Goal: Transaction & Acquisition: Purchase product/service

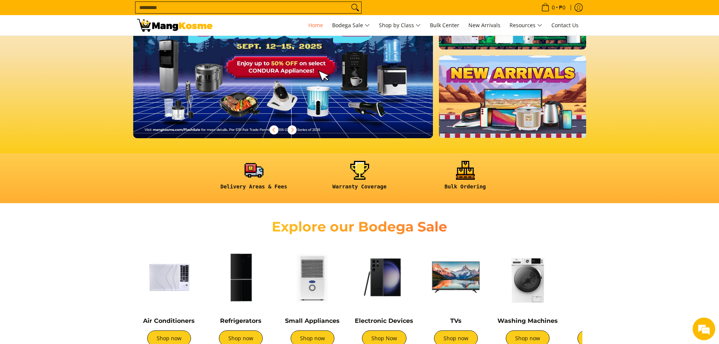
drag, startPoint x: 721, startPoint y: 17, endPoint x: 724, endPoint y: 55, distance: 38.2
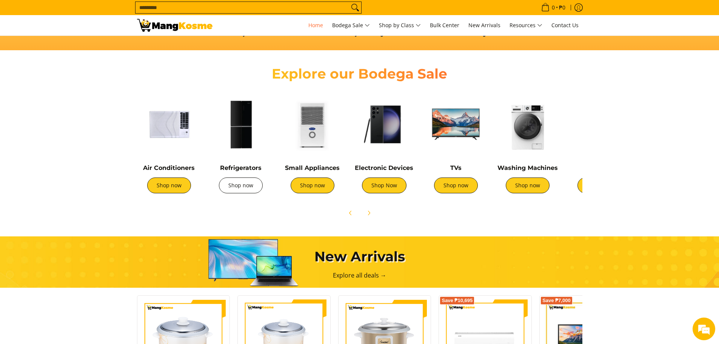
click at [248, 186] on link "Shop now" at bounding box center [241, 185] width 44 height 16
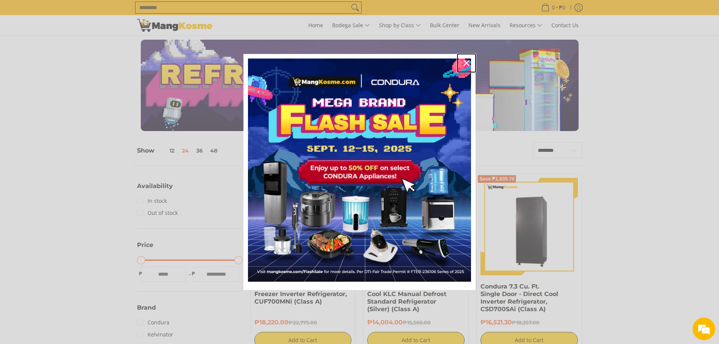
click at [463, 62] on div "Close" at bounding box center [466, 63] width 12 height 12
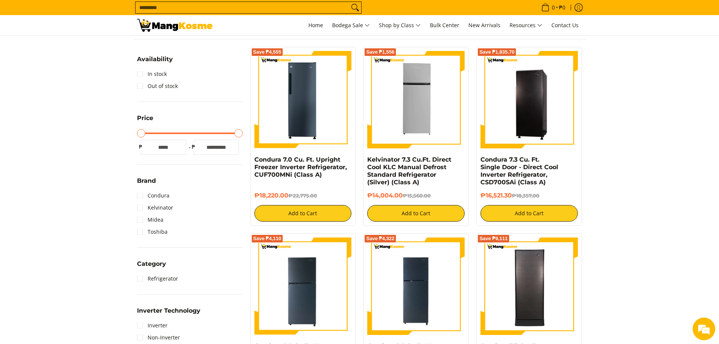
scroll to position [131, 0]
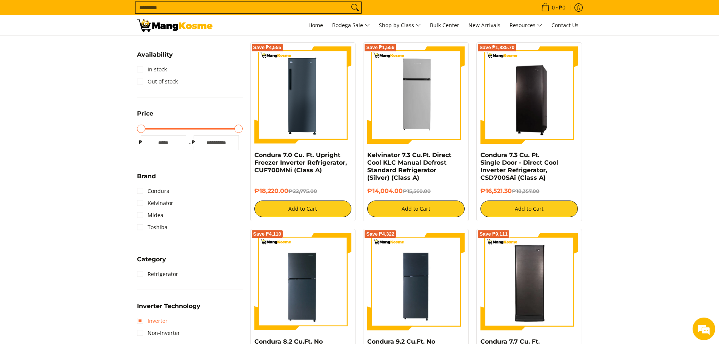
click at [149, 318] on link "Inverter" at bounding box center [152, 321] width 31 height 12
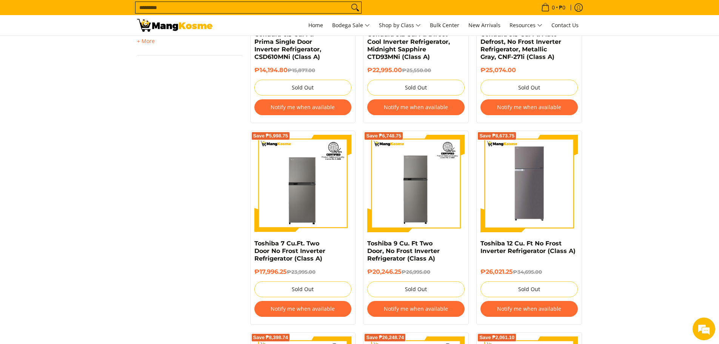
scroll to position [680, 0]
